Goal: Use online tool/utility: Use online tool/utility

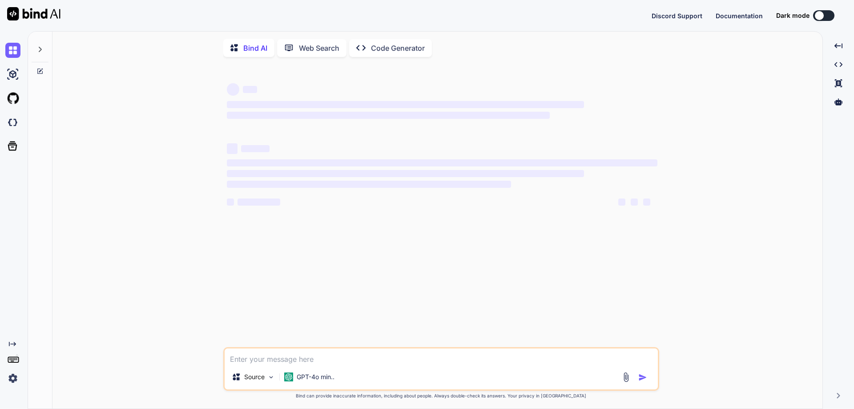
type textarea "x"
click at [11, 376] on img at bounding box center [12, 378] width 15 height 15
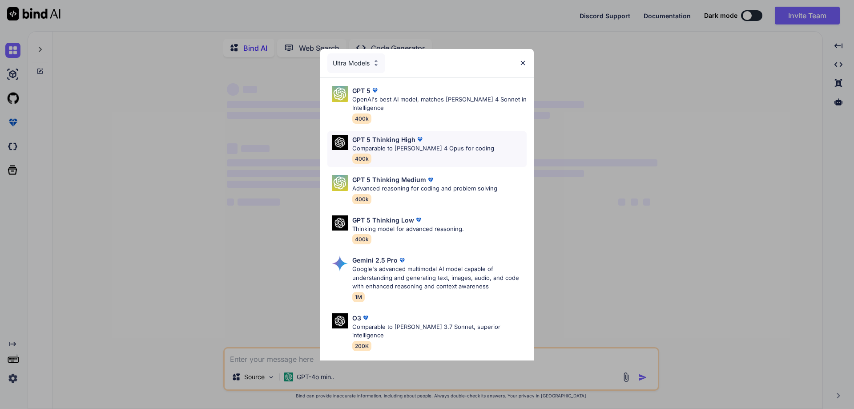
type textarea "x"
click at [525, 63] on img at bounding box center [523, 63] width 8 height 8
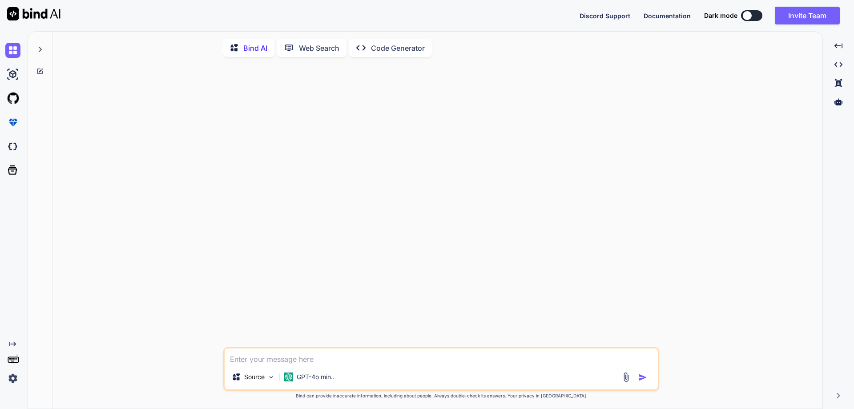
click at [42, 50] on icon at bounding box center [39, 49] width 7 height 7
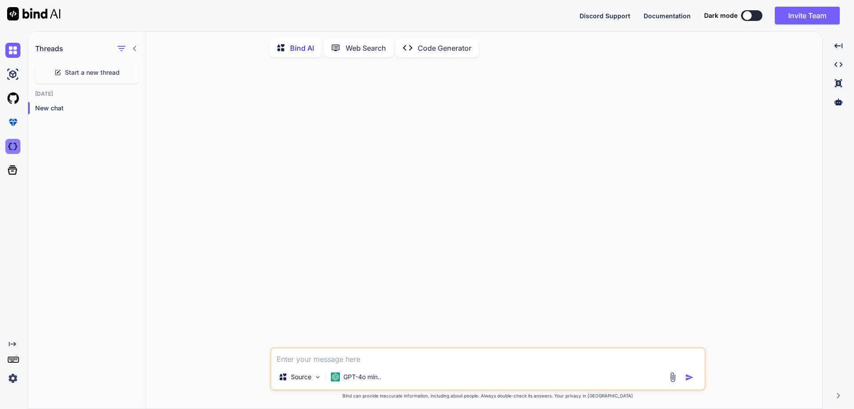
click at [11, 149] on img at bounding box center [12, 146] width 15 height 15
click at [12, 123] on img at bounding box center [12, 122] width 15 height 15
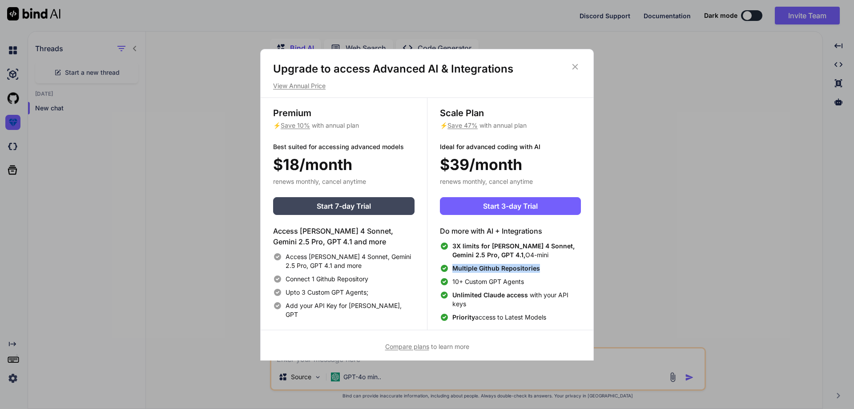
drag, startPoint x: 537, startPoint y: 266, endPoint x: 451, endPoint y: 268, distance: 86.8
click at [451, 268] on div "Multiple Github Repositories" at bounding box center [510, 268] width 141 height 9
drag, startPoint x: 516, startPoint y: 253, endPoint x: 460, endPoint y: 246, distance: 56.5
click at [460, 246] on span "3X limits for Claude 4 Sonnet, Gemini 2.5 Pro, GPT 4.1, O4-mini" at bounding box center [516, 251] width 129 height 18
click at [525, 299] on span "Unlimited Claude access with your API keys" at bounding box center [516, 300] width 129 height 18
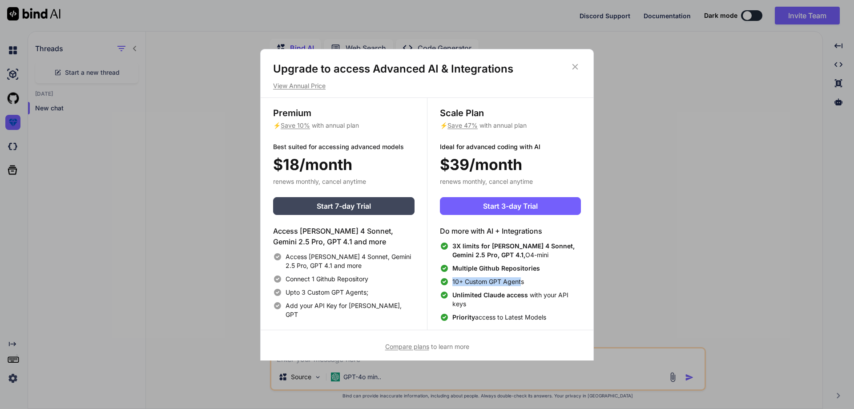
drag, startPoint x: 521, startPoint y: 282, endPoint x: 450, endPoint y: 283, distance: 70.8
click at [450, 283] on div "10+ Custom GPT Agents" at bounding box center [510, 281] width 141 height 9
drag, startPoint x: 454, startPoint y: 317, endPoint x: 560, endPoint y: 319, distance: 105.5
click at [560, 319] on div "Priority access to Latest Models" at bounding box center [510, 317] width 141 height 9
drag, startPoint x: 530, startPoint y: 282, endPoint x: 445, endPoint y: 281, distance: 85.0
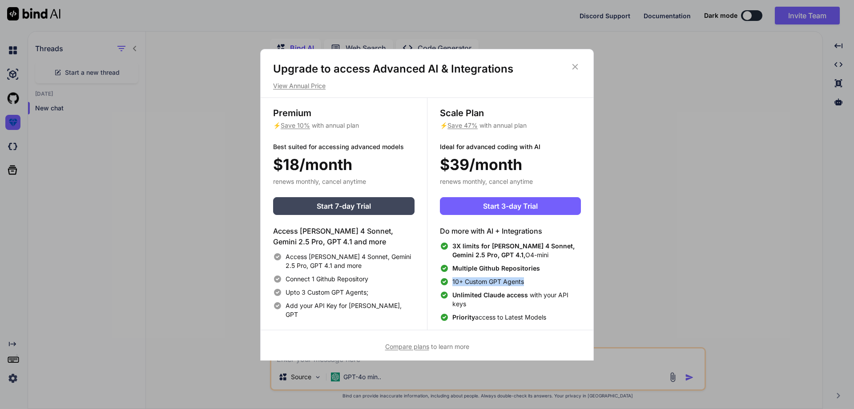
click at [445, 281] on div "10+ Custom GPT Agents" at bounding box center [510, 281] width 141 height 9
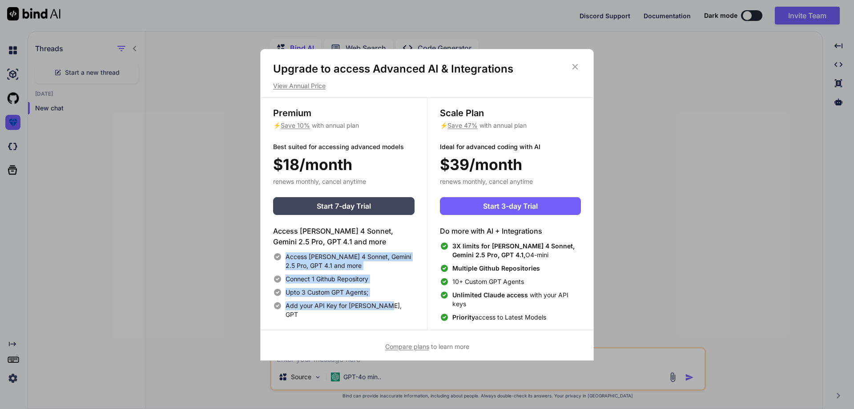
drag, startPoint x: 337, startPoint y: 303, endPoint x: 285, endPoint y: 254, distance: 72.1
click at [285, 254] on div "Access Claude 4 Sonnet, Gemini 2.5 Pro, GPT 4.1 and more Connect 1 Github Repos…" at bounding box center [343, 285] width 141 height 67
click at [339, 299] on div "Access Claude 4 Sonnet, Gemini 2.5 Pro, GPT 4.1 and more Connect 1 Github Repos…" at bounding box center [343, 285] width 141 height 67
drag, startPoint x: 393, startPoint y: 304, endPoint x: 269, endPoint y: 233, distance: 143.1
click at [269, 233] on div "Premium ⚡ Save 10% with annual plan Best suited for accessing advanced models $…" at bounding box center [344, 214] width 166 height 232
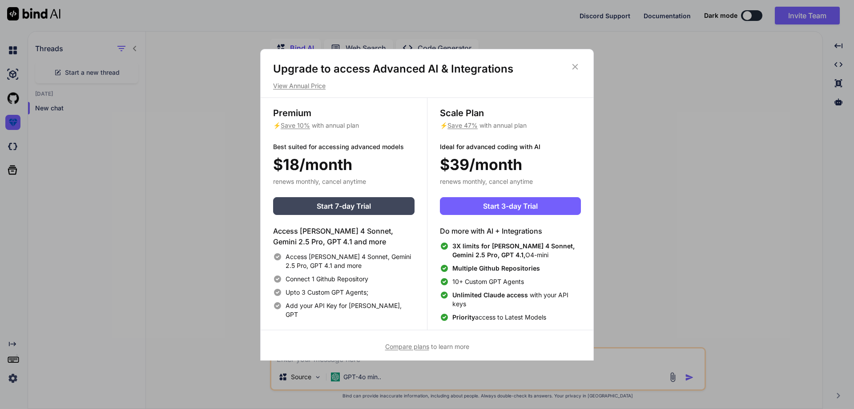
click at [575, 66] on icon at bounding box center [575, 67] width 10 height 10
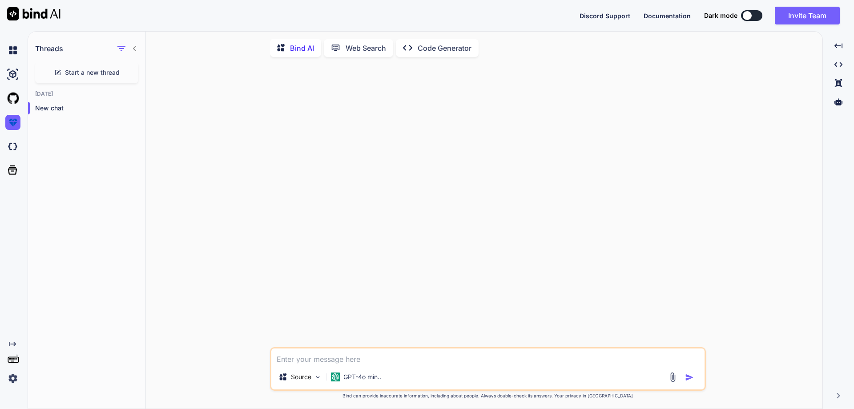
click at [453, 52] on p "Code Generator" at bounding box center [445, 48] width 54 height 11
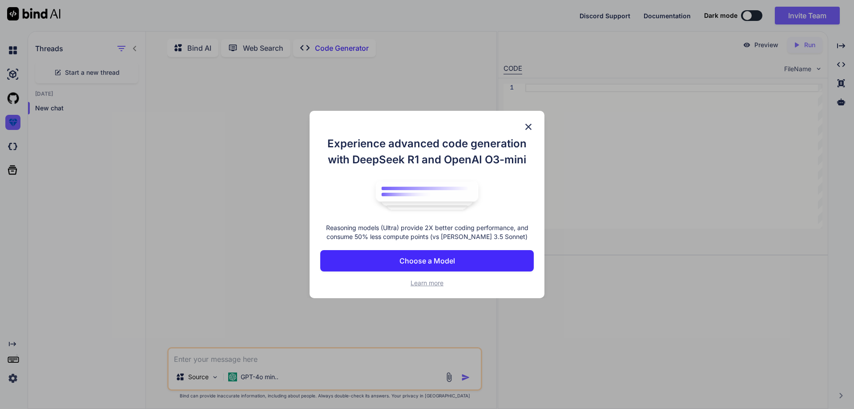
click at [445, 262] on p "Choose a Model" at bounding box center [428, 260] width 56 height 11
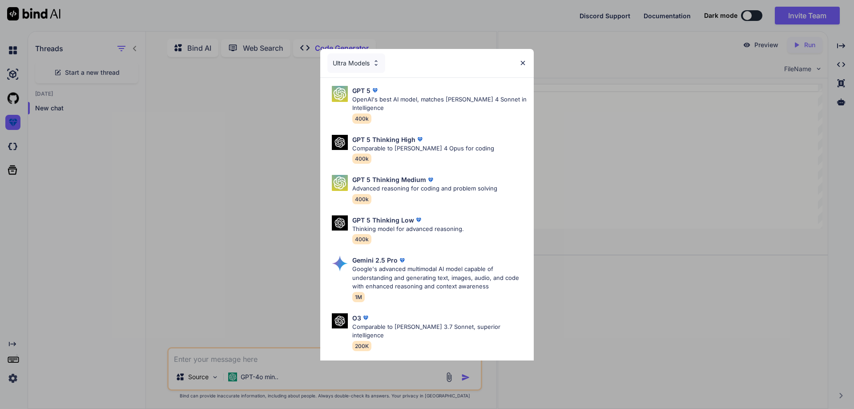
click at [520, 62] on img at bounding box center [523, 63] width 8 height 8
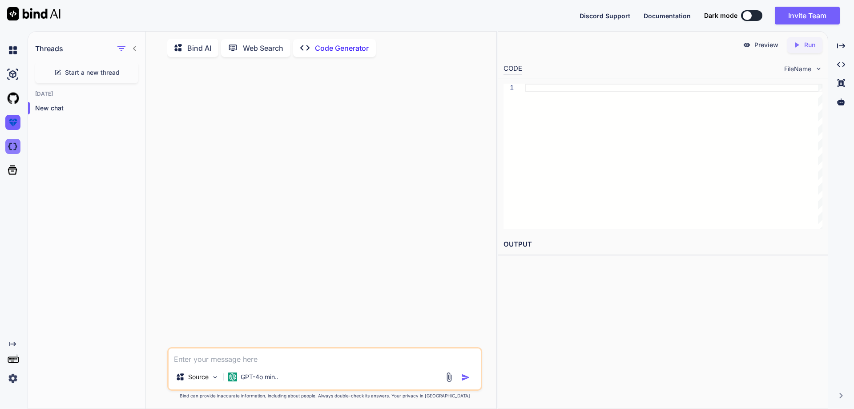
click at [12, 146] on img at bounding box center [12, 146] width 15 height 15
click at [15, 49] on img at bounding box center [12, 50] width 15 height 15
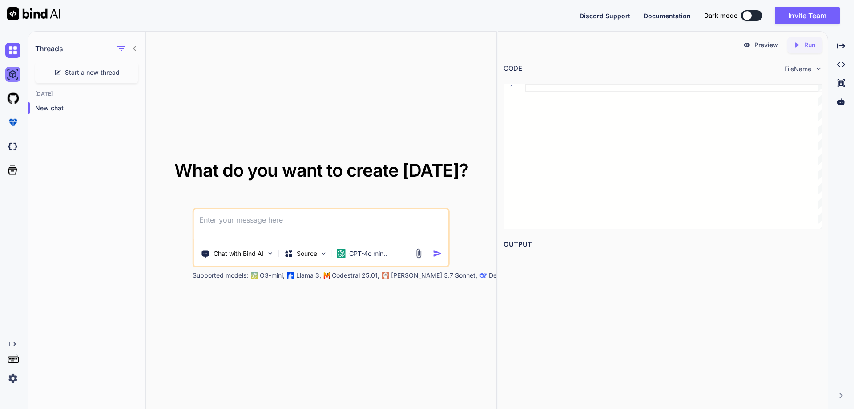
click at [10, 78] on img at bounding box center [12, 74] width 15 height 15
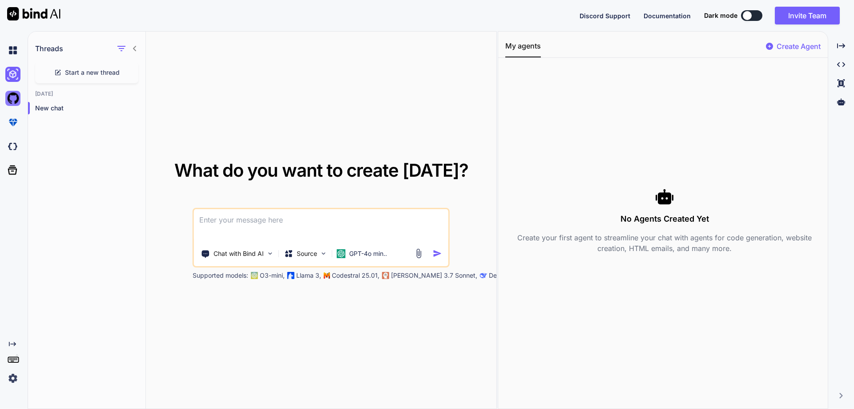
click at [9, 104] on img at bounding box center [12, 98] width 15 height 15
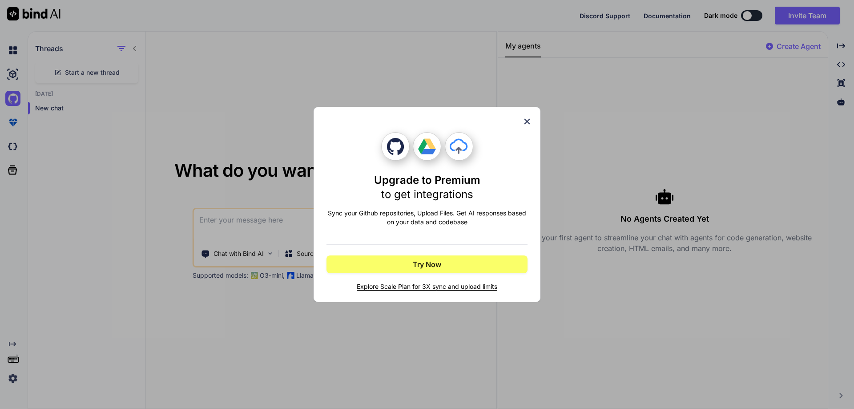
click at [523, 122] on icon at bounding box center [527, 122] width 10 height 10
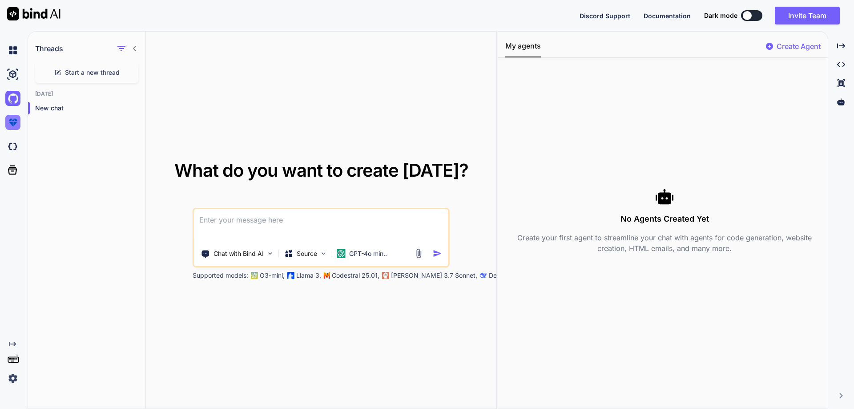
click at [12, 121] on img at bounding box center [12, 122] width 15 height 15
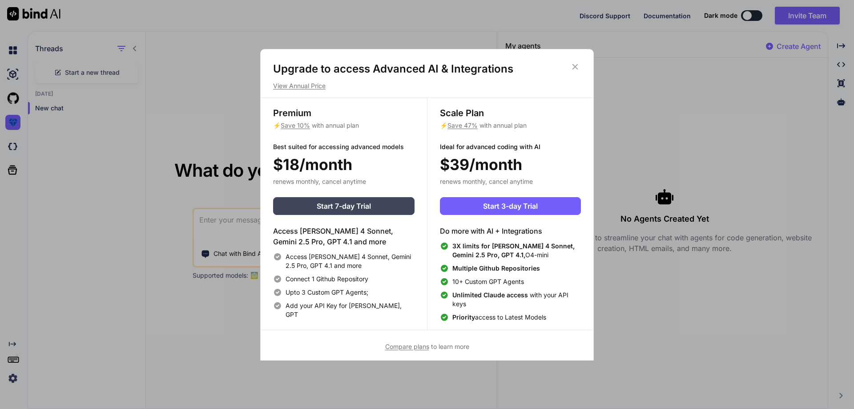
click at [575, 65] on icon at bounding box center [575, 67] width 10 height 10
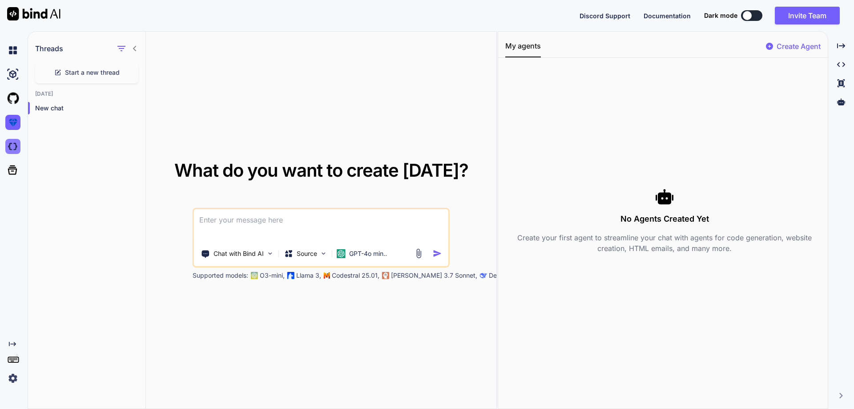
click at [9, 146] on img at bounding box center [12, 146] width 15 height 15
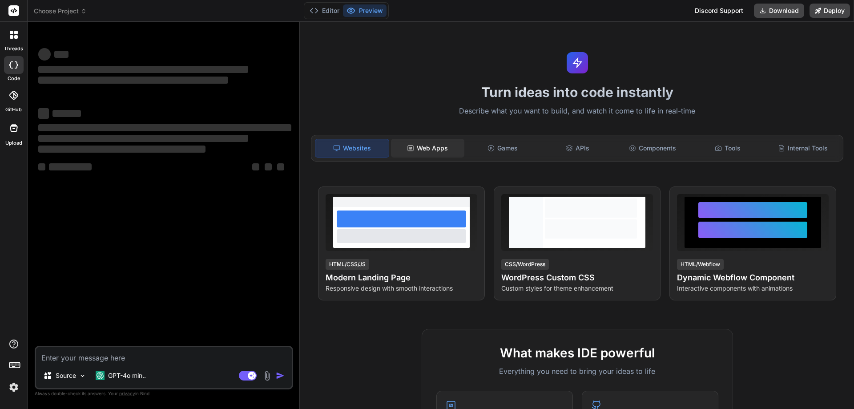
click at [429, 146] on div "Web Apps" at bounding box center [427, 148] width 73 height 19
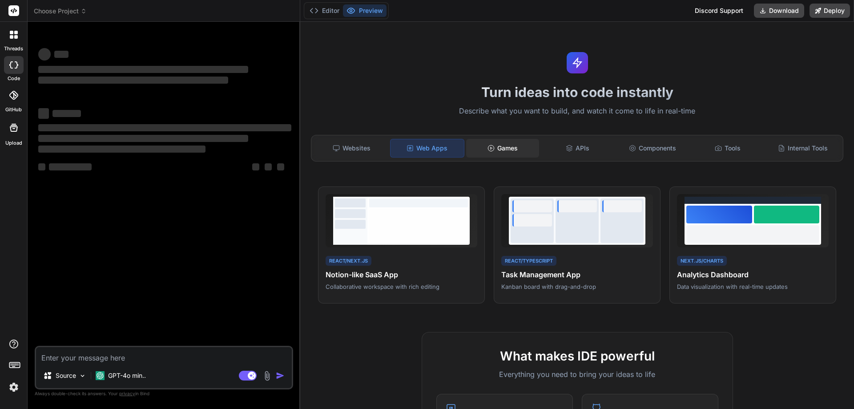
click at [503, 145] on div "Games" at bounding box center [502, 148] width 73 height 19
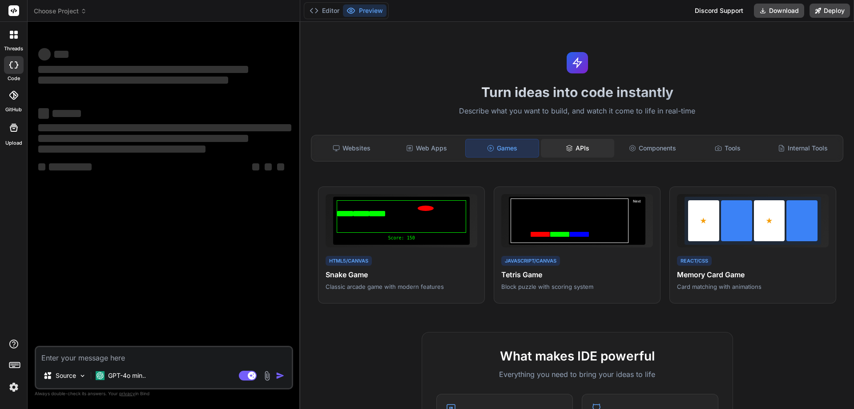
click at [570, 150] on div "APIs" at bounding box center [577, 148] width 73 height 19
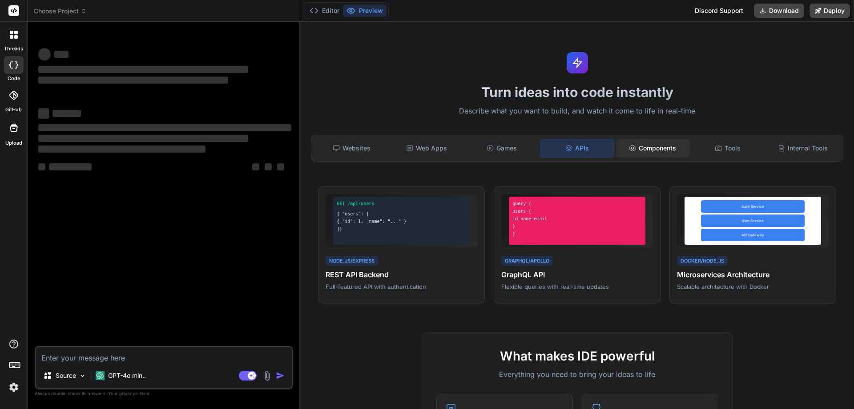
click at [651, 151] on div "Components" at bounding box center [652, 148] width 73 height 19
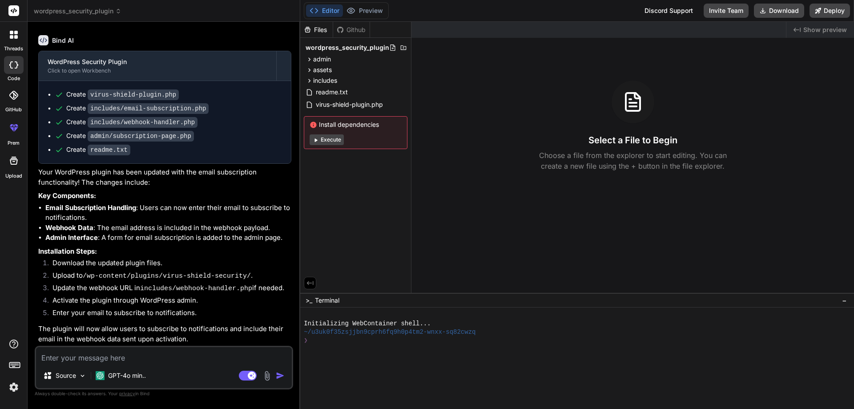
scroll to position [1219, 0]
click at [347, 50] on span "wordpress_security_plugin" at bounding box center [348, 47] width 84 height 9
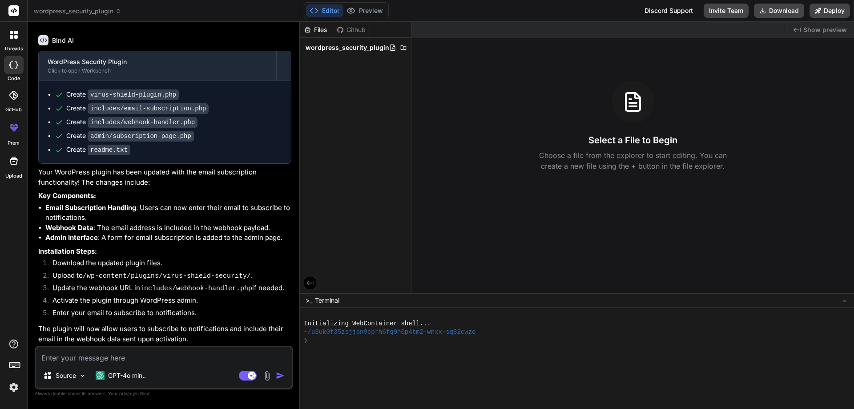
click at [347, 50] on span "wordpress_security_plugin" at bounding box center [348, 47] width 84 height 9
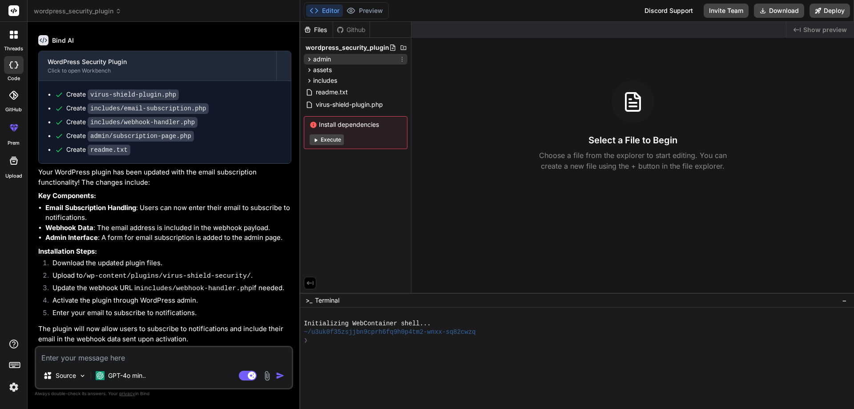
click at [327, 58] on span "admin" at bounding box center [322, 59] width 18 height 9
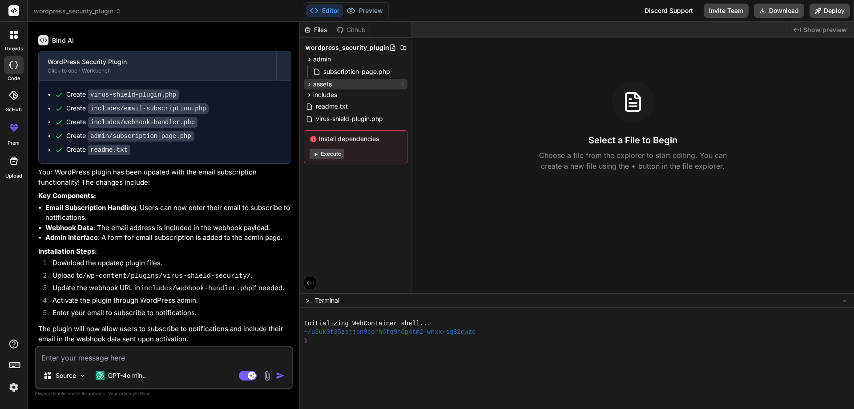
click at [323, 81] on span "assets" at bounding box center [322, 84] width 19 height 9
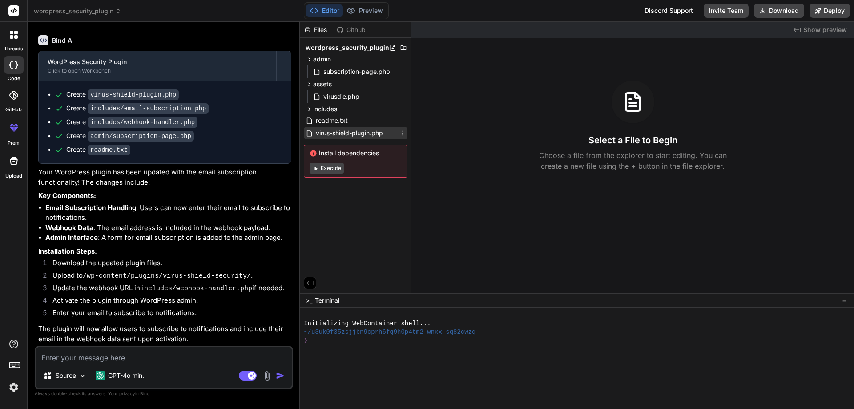
click at [352, 134] on span "virus-shield-plugin.php" at bounding box center [349, 133] width 69 height 11
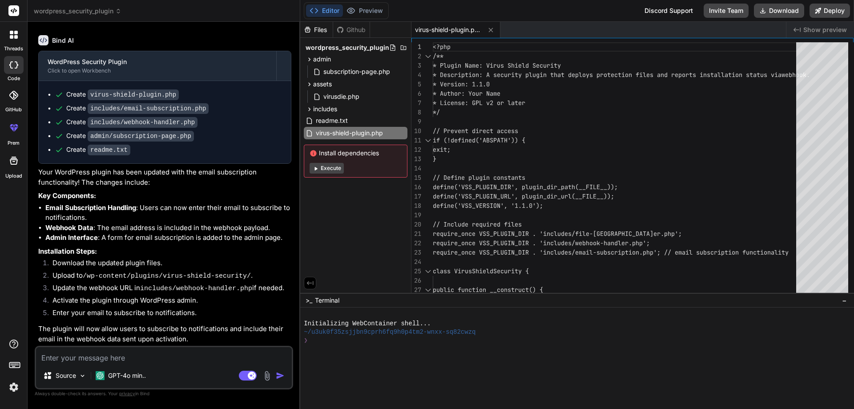
click at [333, 166] on button "Execute" at bounding box center [327, 168] width 34 height 11
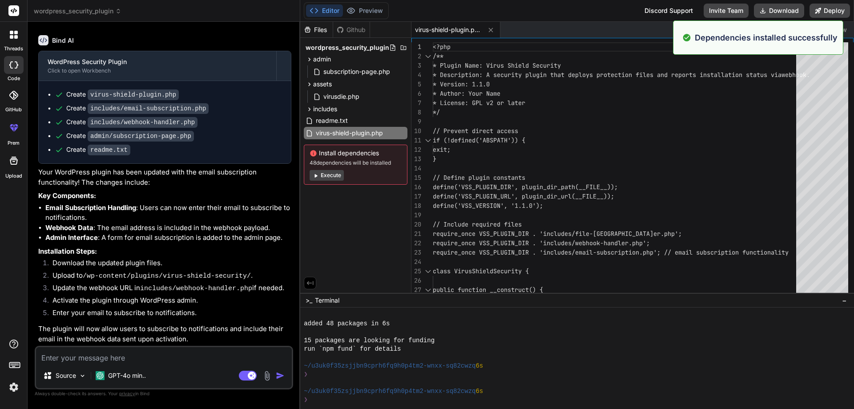
scroll to position [68, 0]
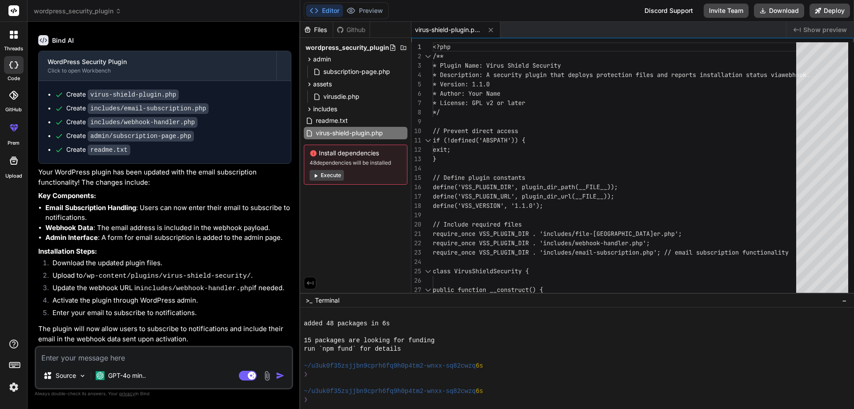
click at [15, 133] on icon at bounding box center [13, 127] width 11 height 11
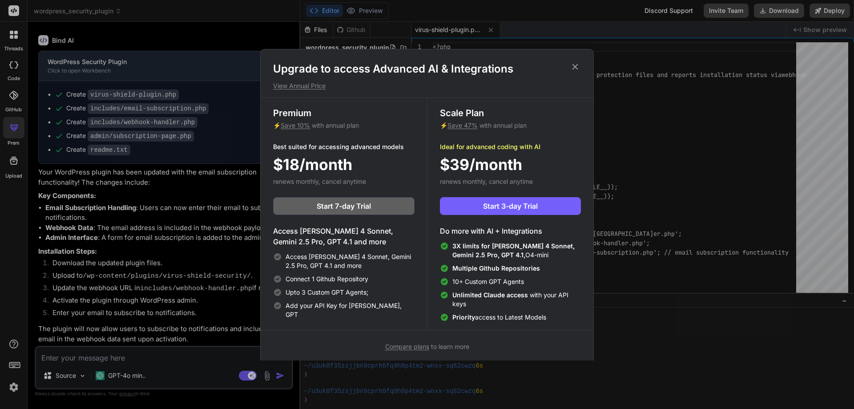
click at [574, 69] on icon at bounding box center [575, 67] width 10 height 10
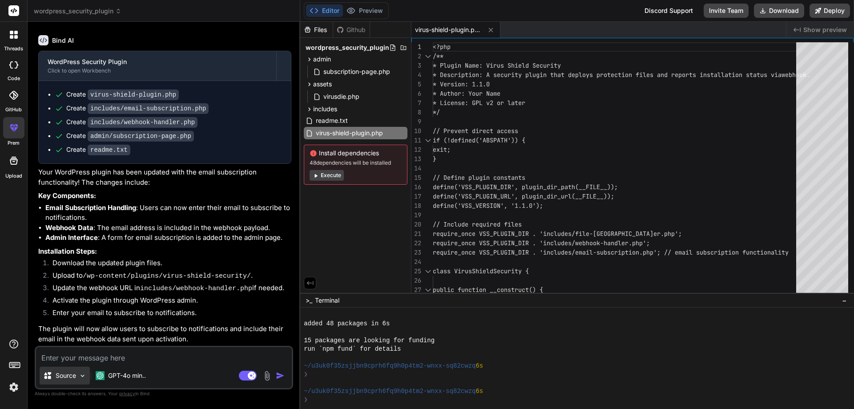
click at [75, 376] on p "Source" at bounding box center [66, 375] width 20 height 9
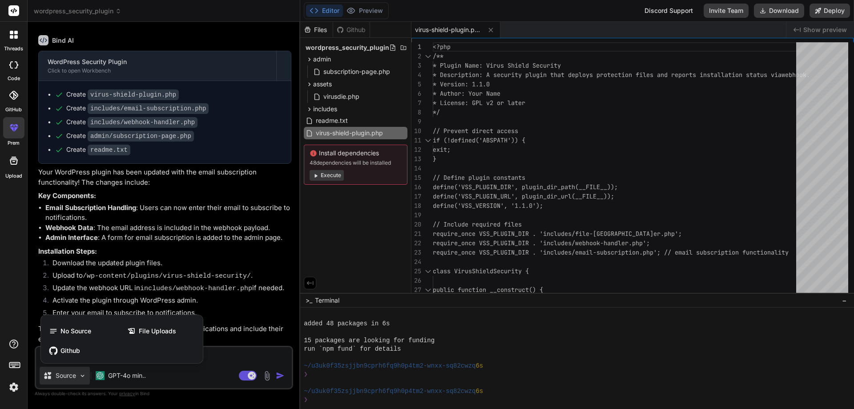
click at [468, 305] on div at bounding box center [427, 204] width 854 height 409
type textarea "x"
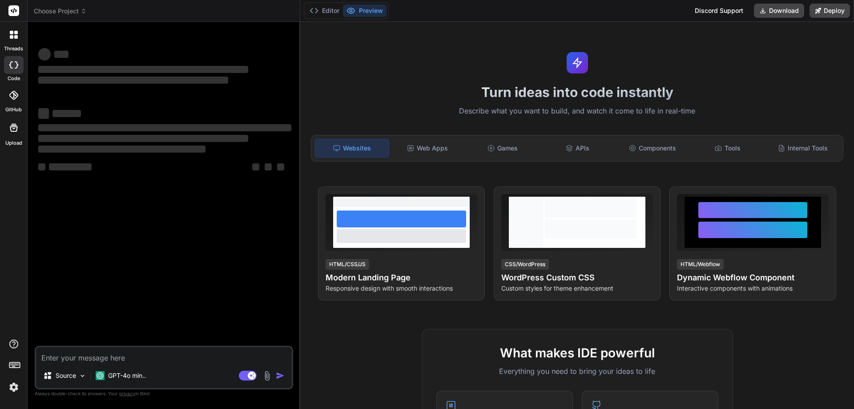
type textarea "x"
